Goal: Task Accomplishment & Management: Complete application form

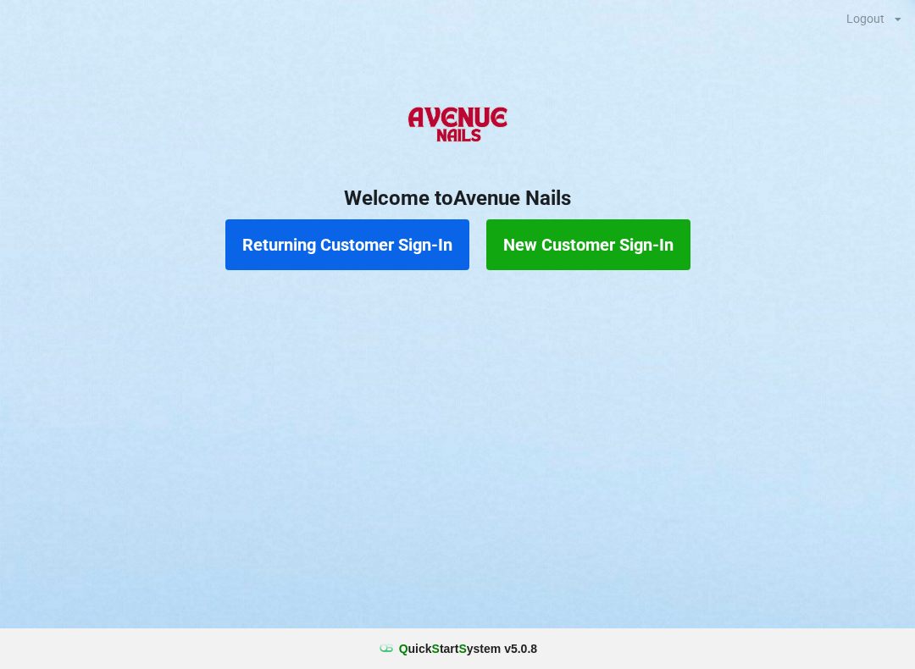
click at [346, 247] on button "Returning Customer Sign-In" at bounding box center [347, 244] width 244 height 51
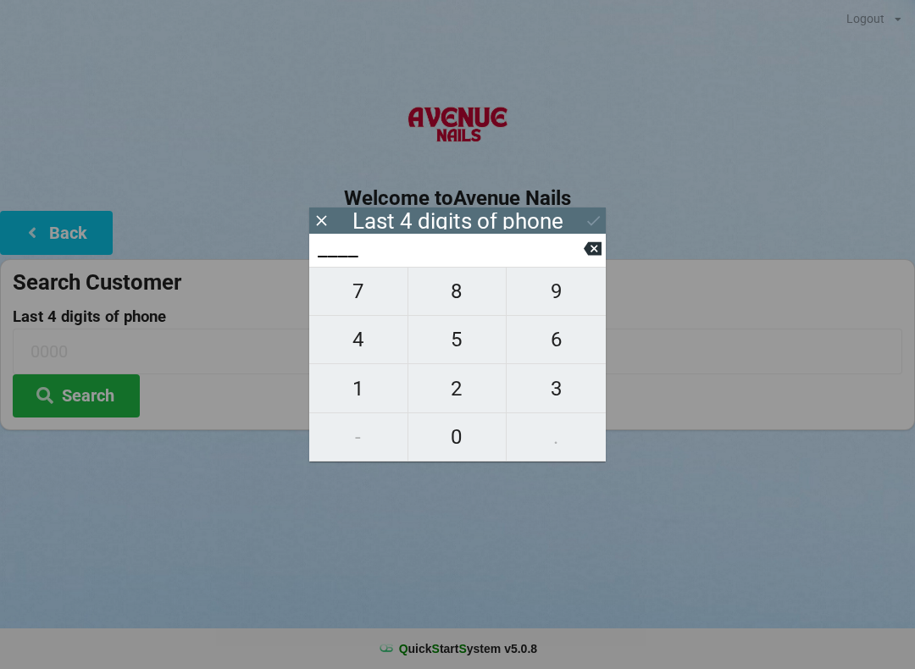
click at [361, 390] on span "1" at bounding box center [358, 389] width 98 height 36
type input "1___"
click at [546, 395] on span "3" at bounding box center [556, 389] width 99 height 36
type input "13__"
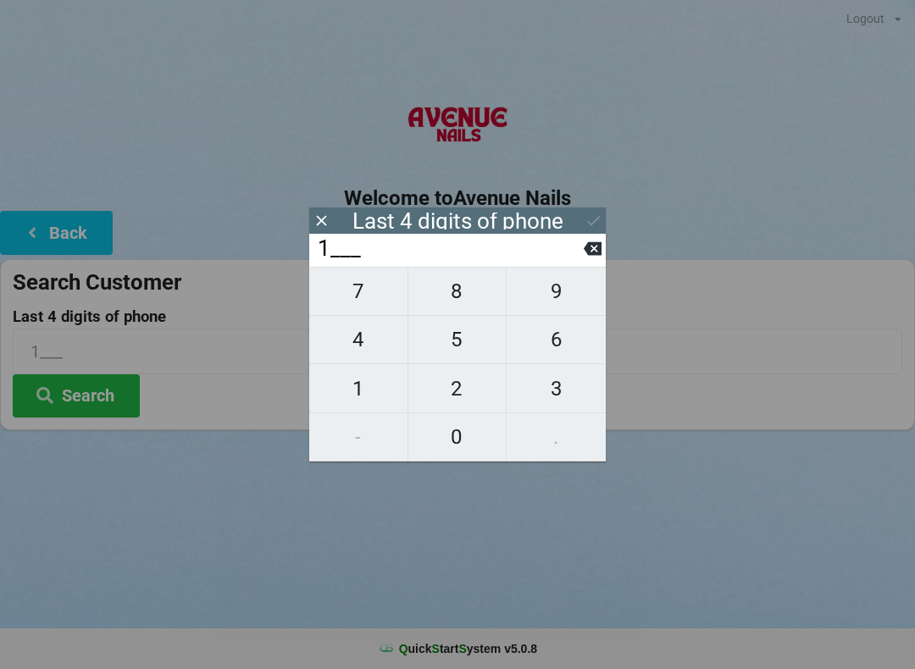
type input "13__"
click at [363, 391] on span "1" at bounding box center [358, 389] width 98 height 36
type input "131_"
click at [531, 385] on span "3" at bounding box center [556, 389] width 99 height 36
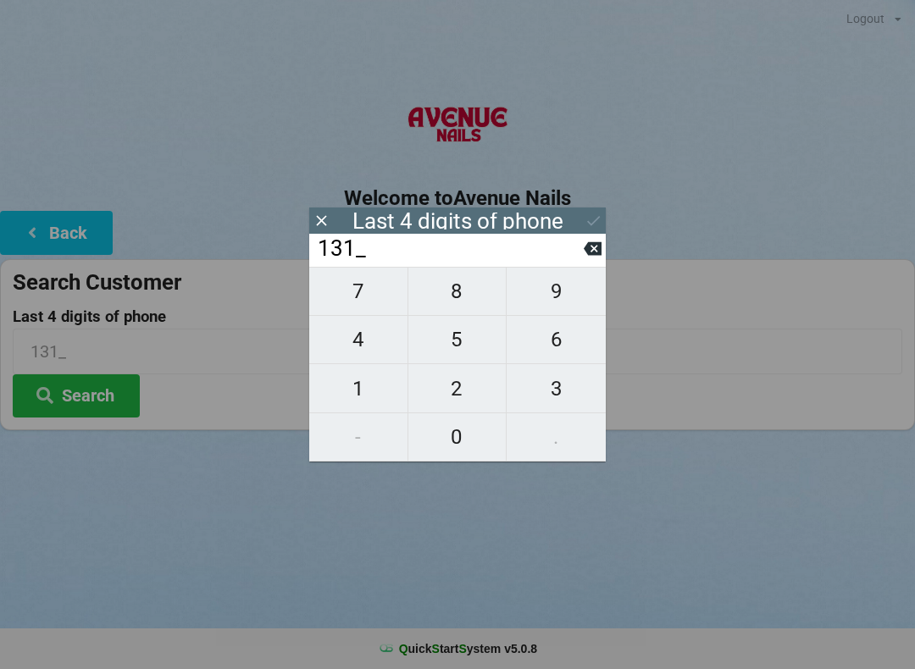
type input "1313"
click at [585, 223] on icon at bounding box center [594, 221] width 18 height 18
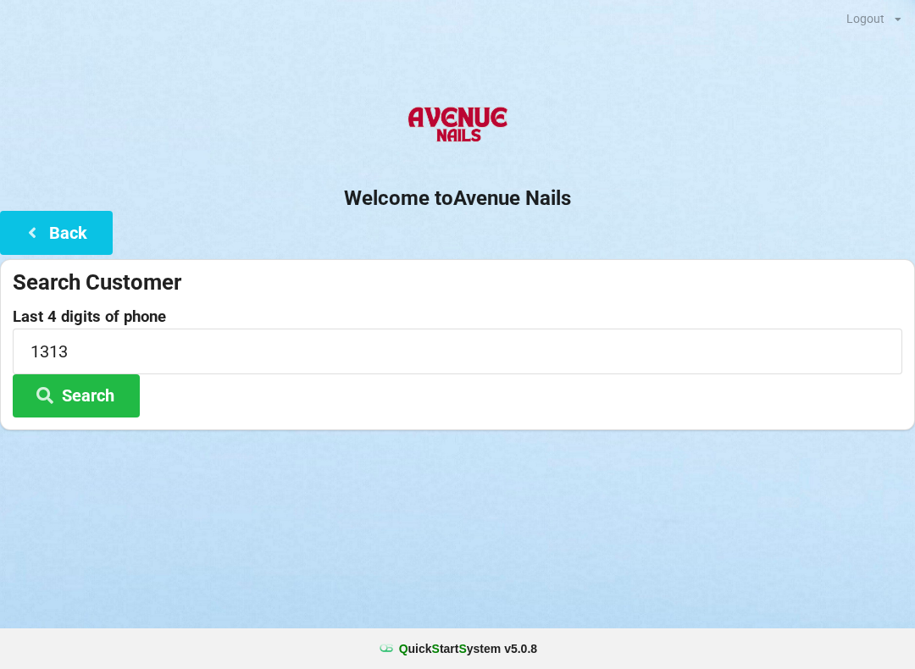
click at [108, 397] on button "Search" at bounding box center [76, 395] width 127 height 43
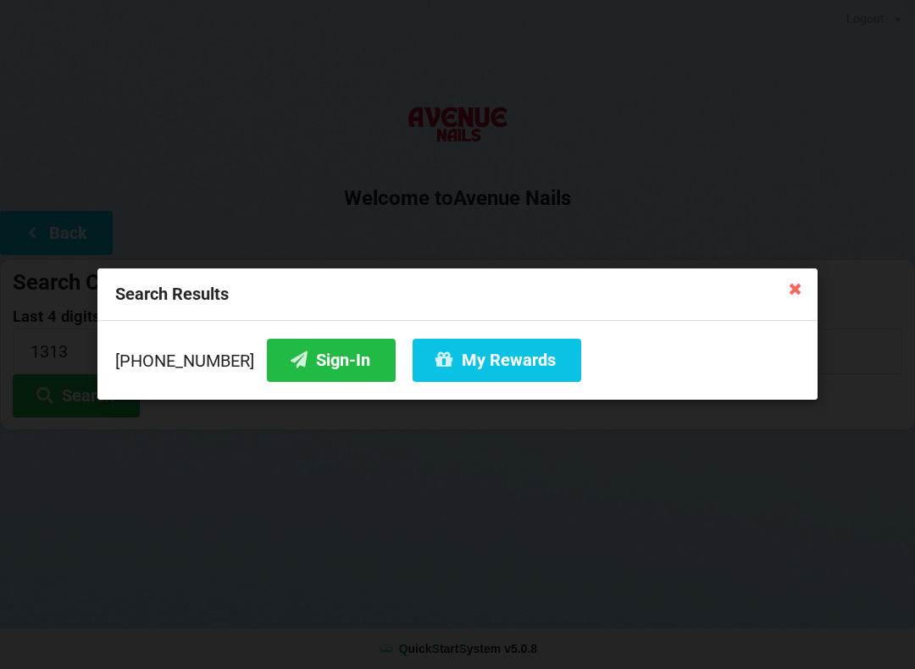
click at [289, 364] on button "Sign-In" at bounding box center [331, 360] width 129 height 43
